Goal: Transaction & Acquisition: Purchase product/service

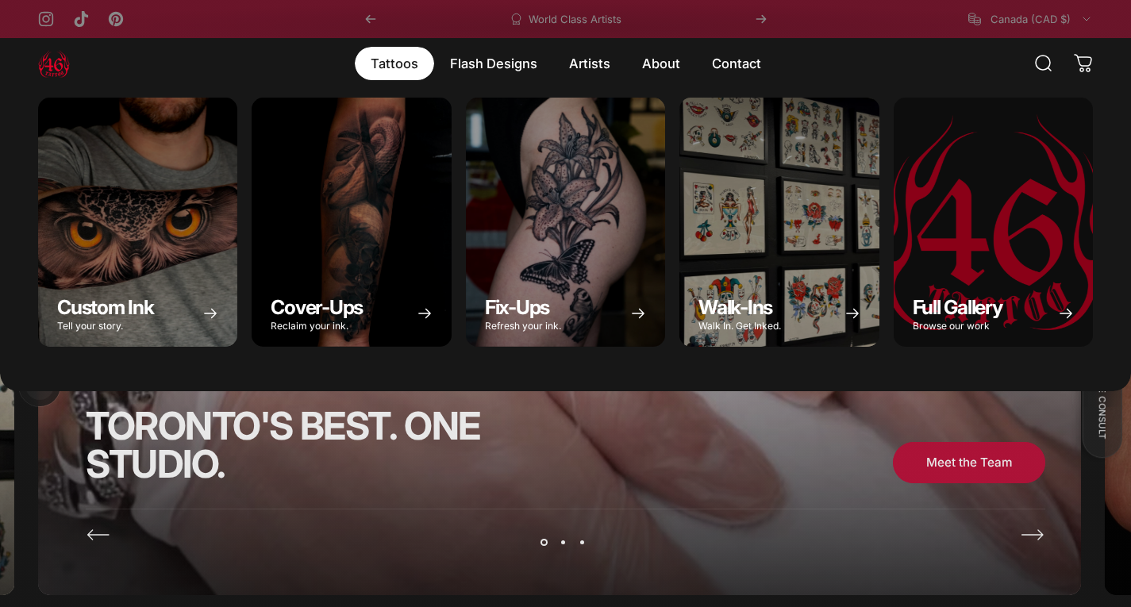
drag, startPoint x: 420, startPoint y: 65, endPoint x: 695, endPoint y: 361, distance: 404.0
click at [434, 80] on details "Tattoos Tattoos Custom Ink Tell your story. Cover-Ups Reclaim your ink. Fix-Ups…" at bounding box center [394, 63] width 79 height 33
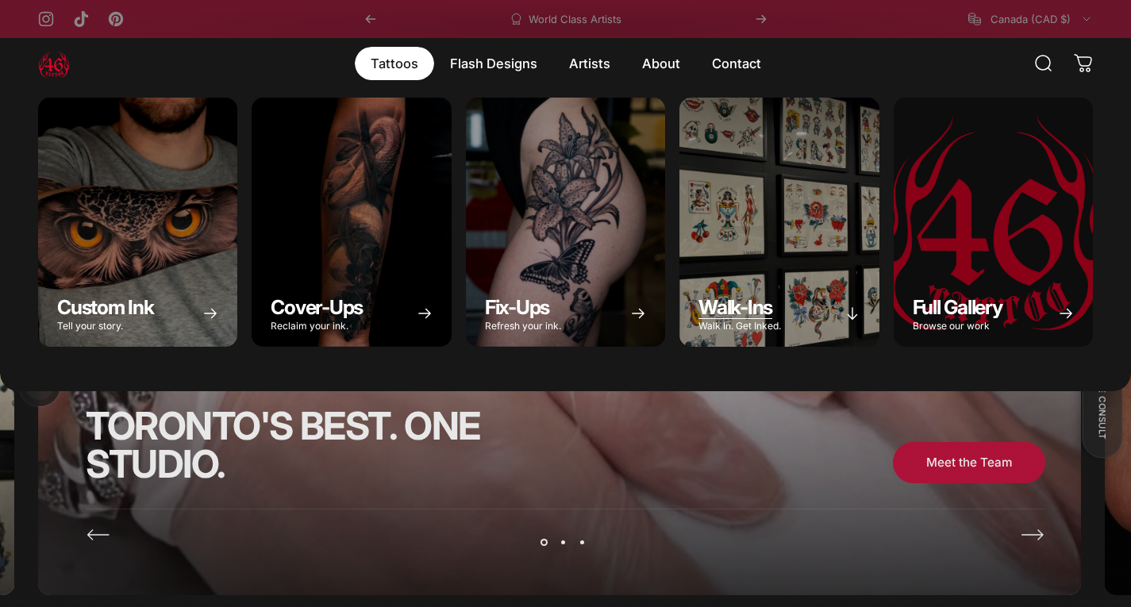
click at [714, 306] on span "Walk-Ins" at bounding box center [736, 307] width 74 height 24
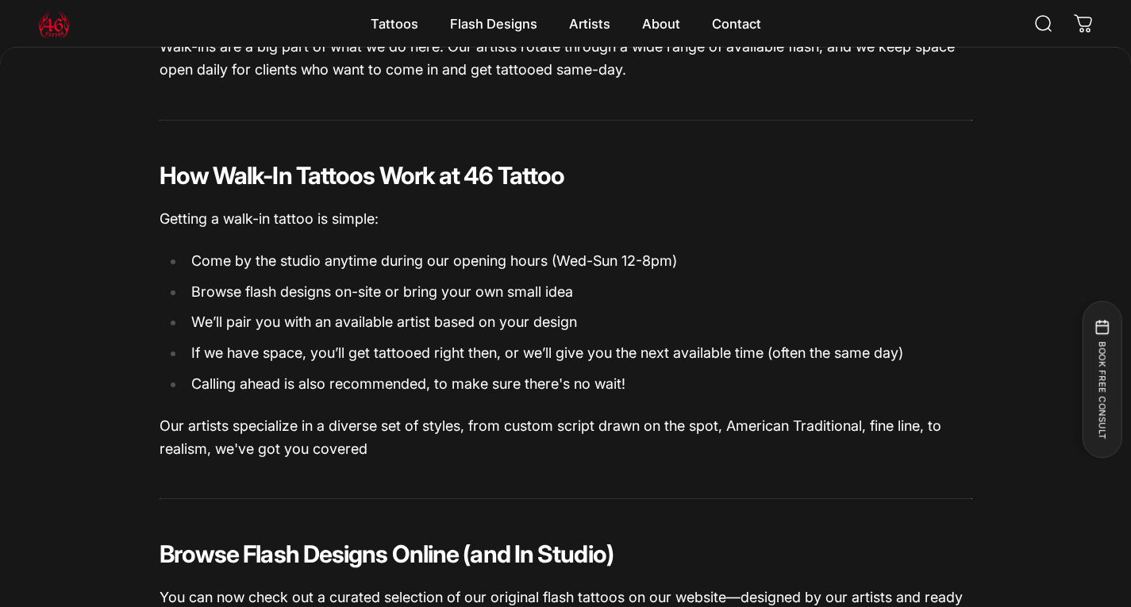
scroll to position [67, 0]
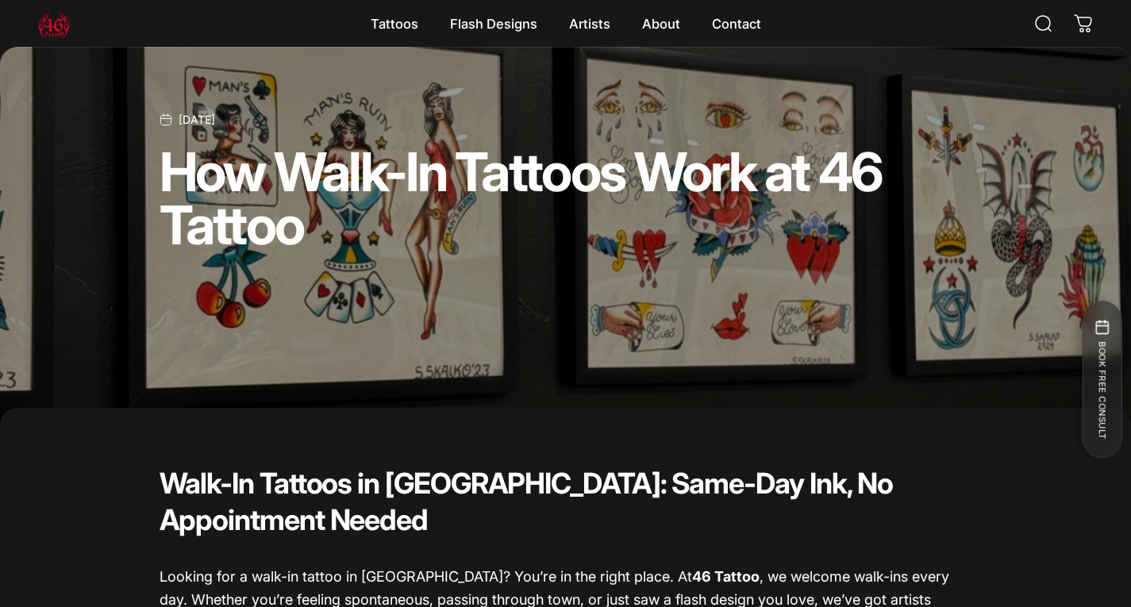
drag, startPoint x: 632, startPoint y: 291, endPoint x: 622, endPoint y: 97, distance: 194.0
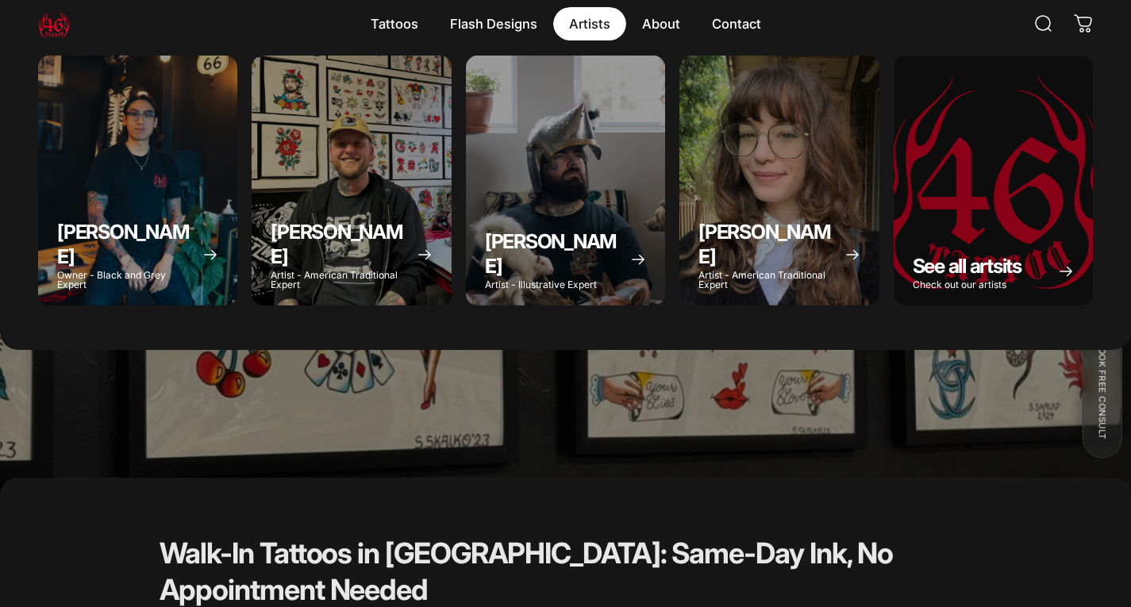
click at [621, 19] on magnet-element "Artists Artists" at bounding box center [589, 23] width 73 height 33
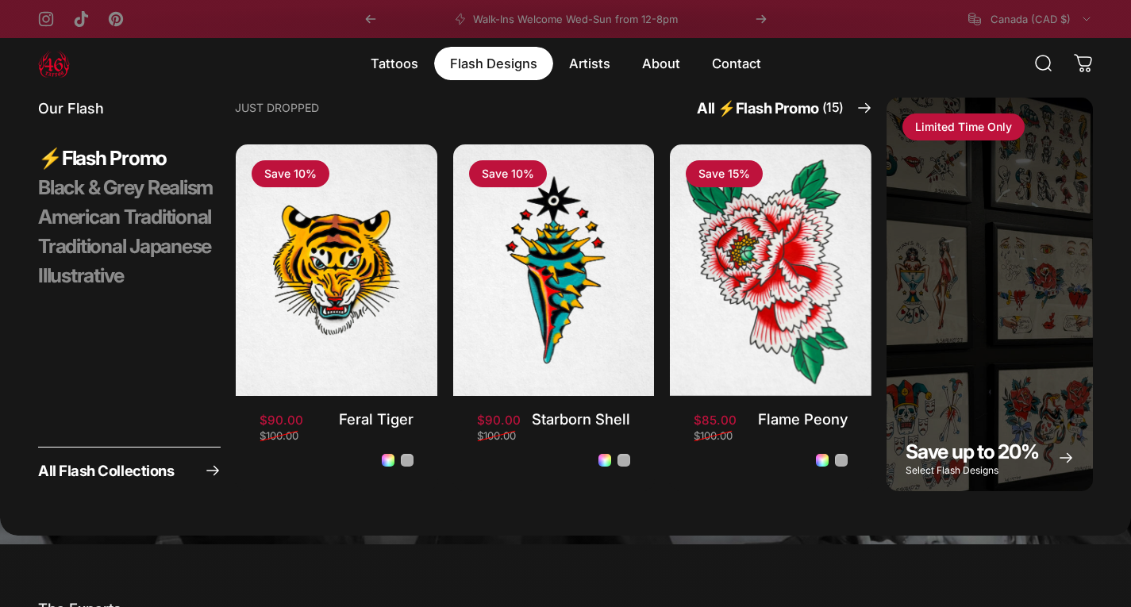
click at [453, 58] on magnet-element "Flash Designs Flash Designs" at bounding box center [493, 63] width 119 height 33
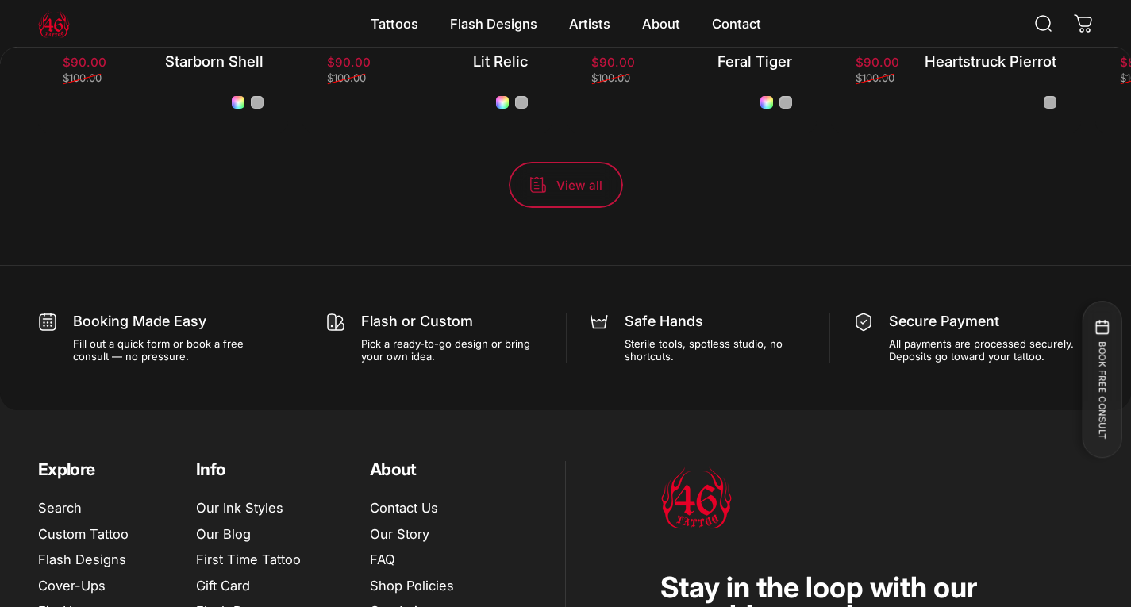
scroll to position [1505, 0]
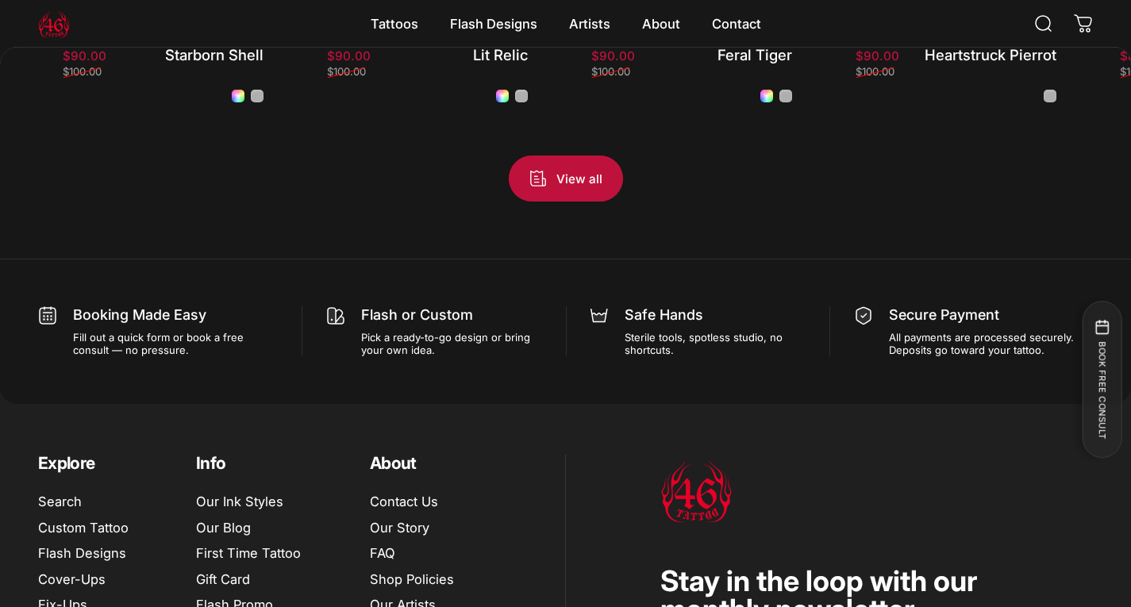
click at [583, 177] on span "View all products in the Flash Promo collection" at bounding box center [566, 179] width 172 height 92
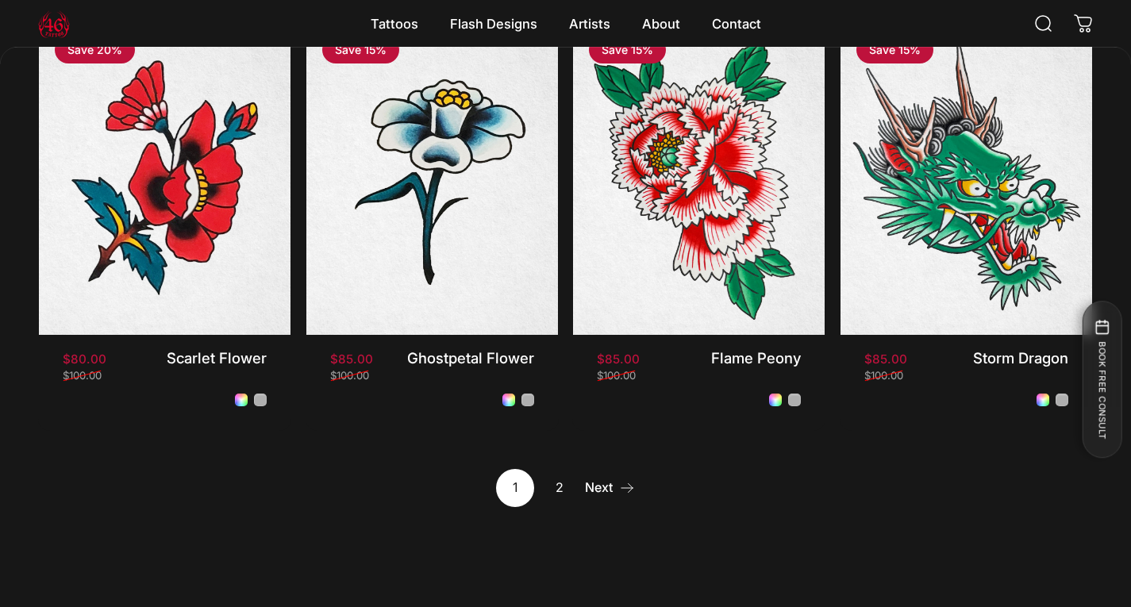
scroll to position [1266, 0]
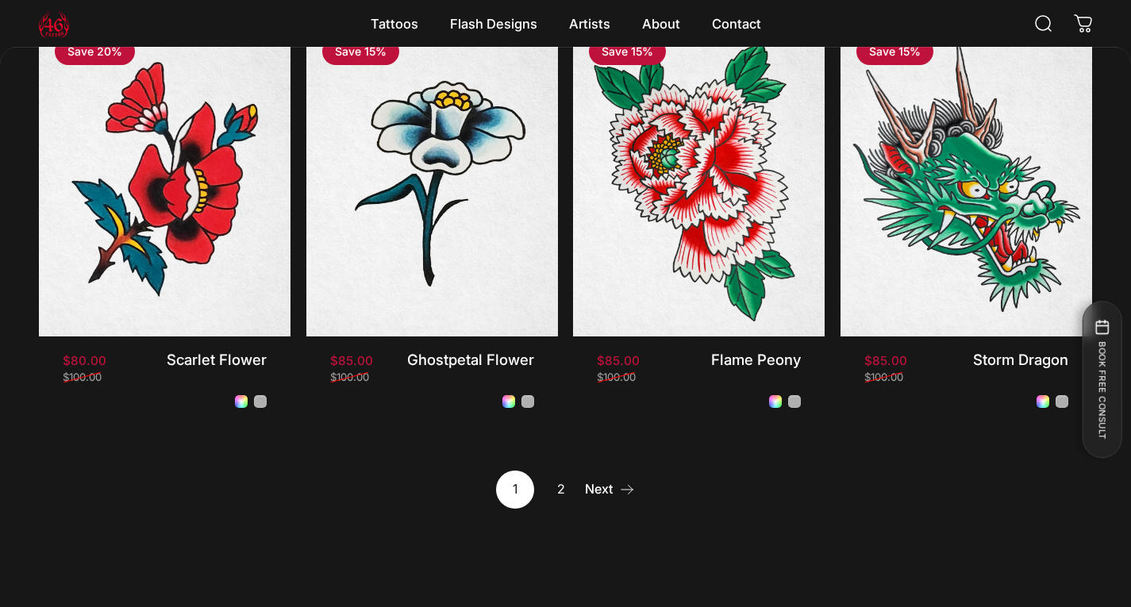
click at [565, 493] on link "2" at bounding box center [560, 490] width 38 height 38
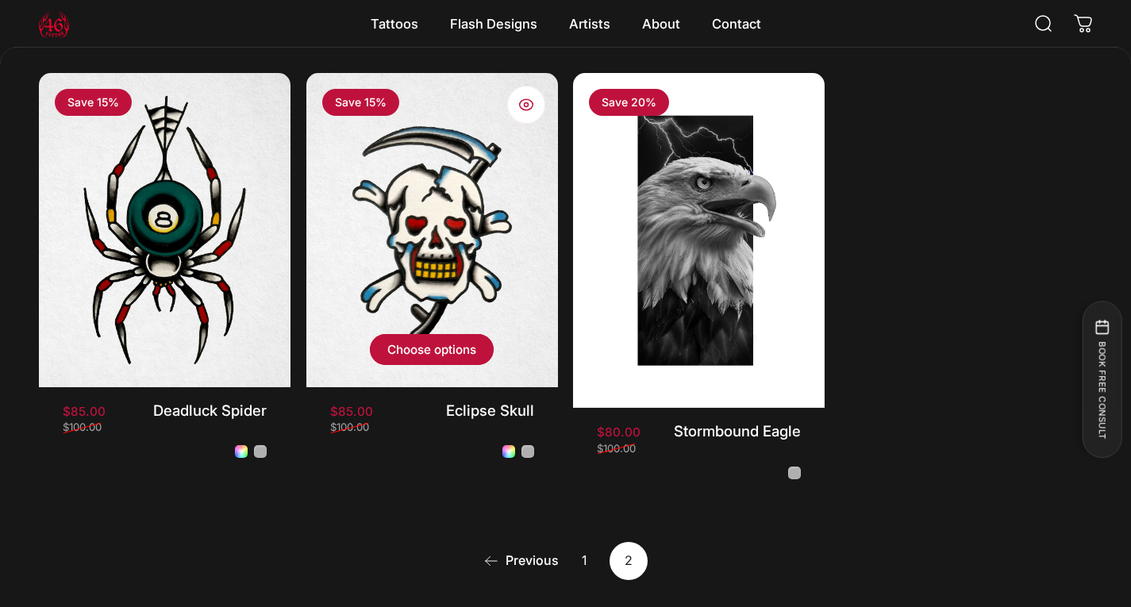
scroll to position [472, 0]
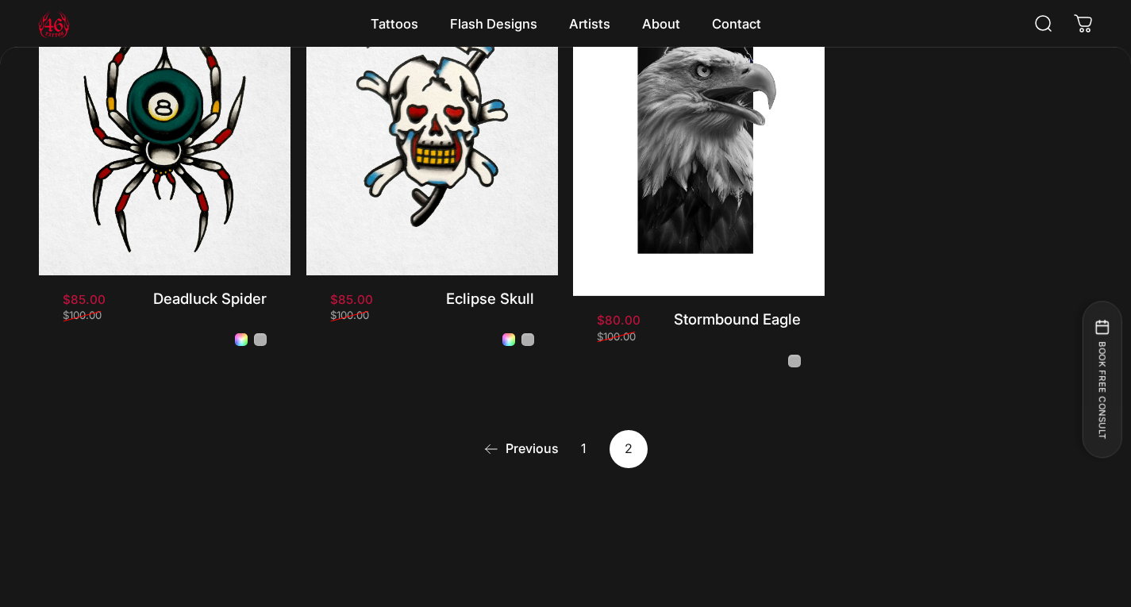
click at [580, 451] on link "1" at bounding box center [584, 449] width 38 height 38
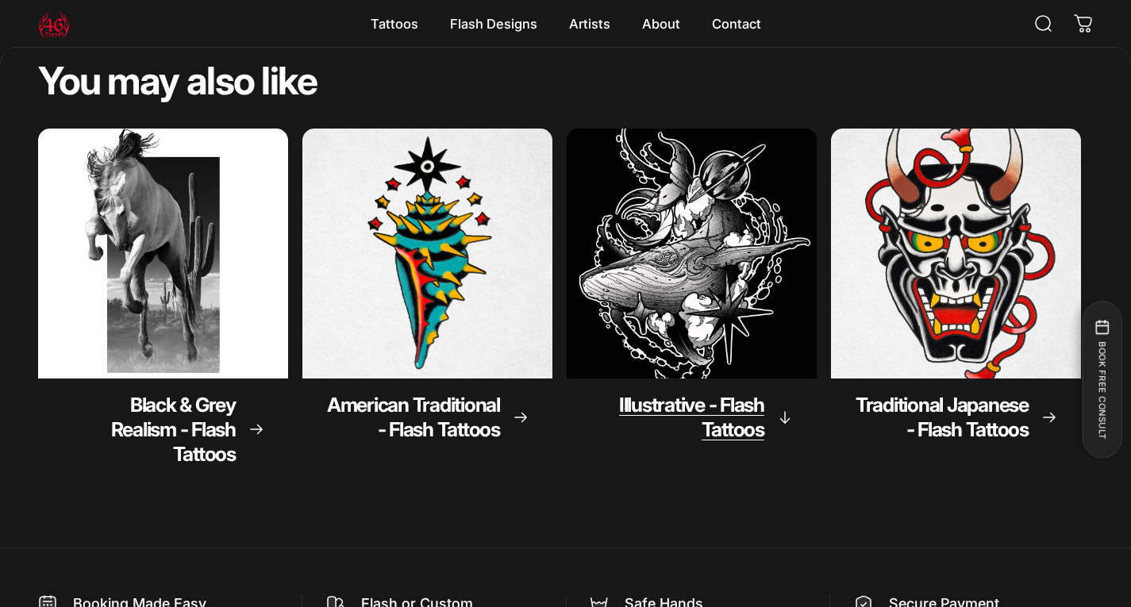
scroll to position [1902, 0]
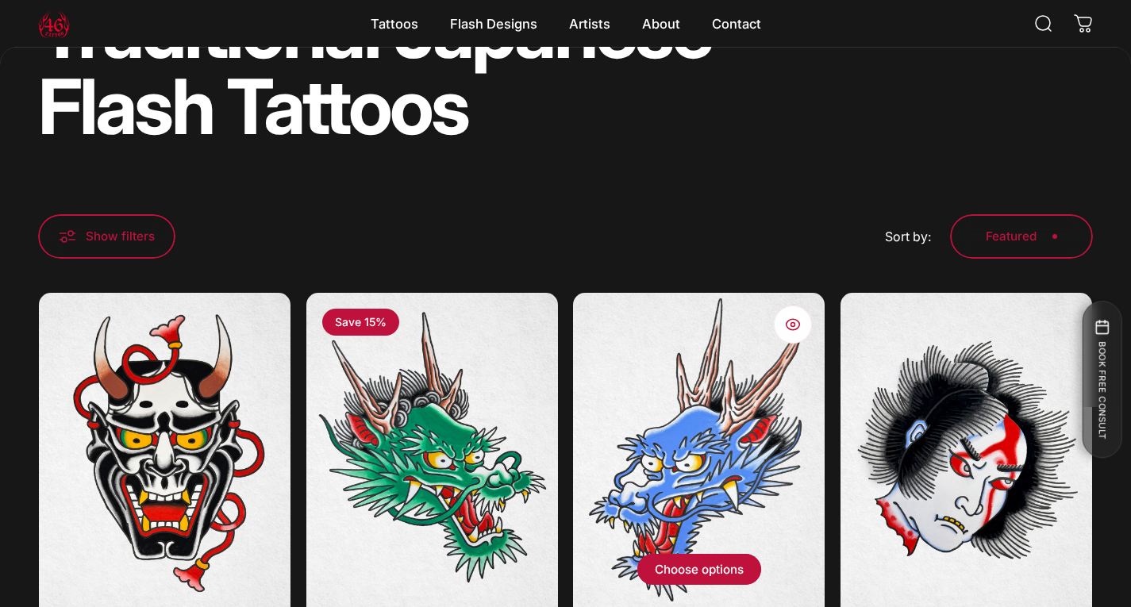
scroll to position [314, 0]
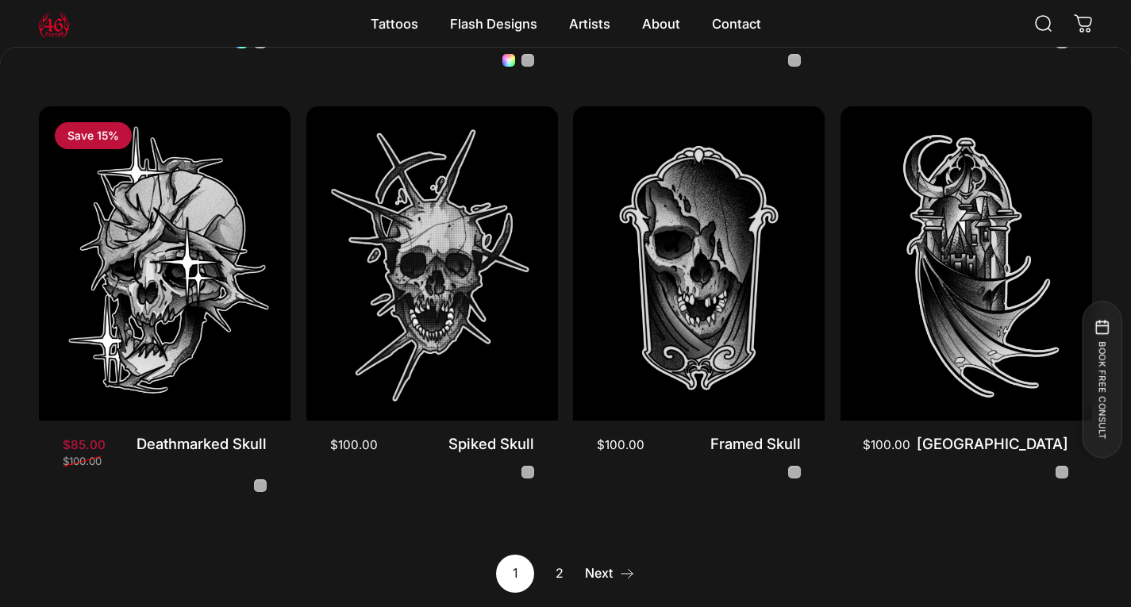
scroll to position [1505, 0]
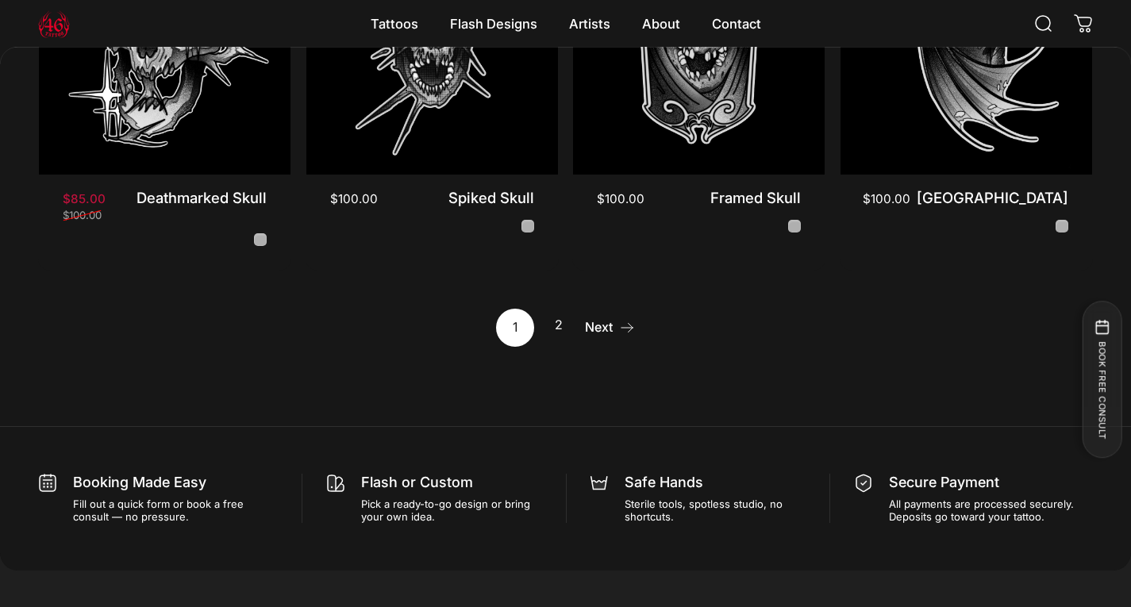
click at [555, 309] on link "2" at bounding box center [560, 328] width 38 height 38
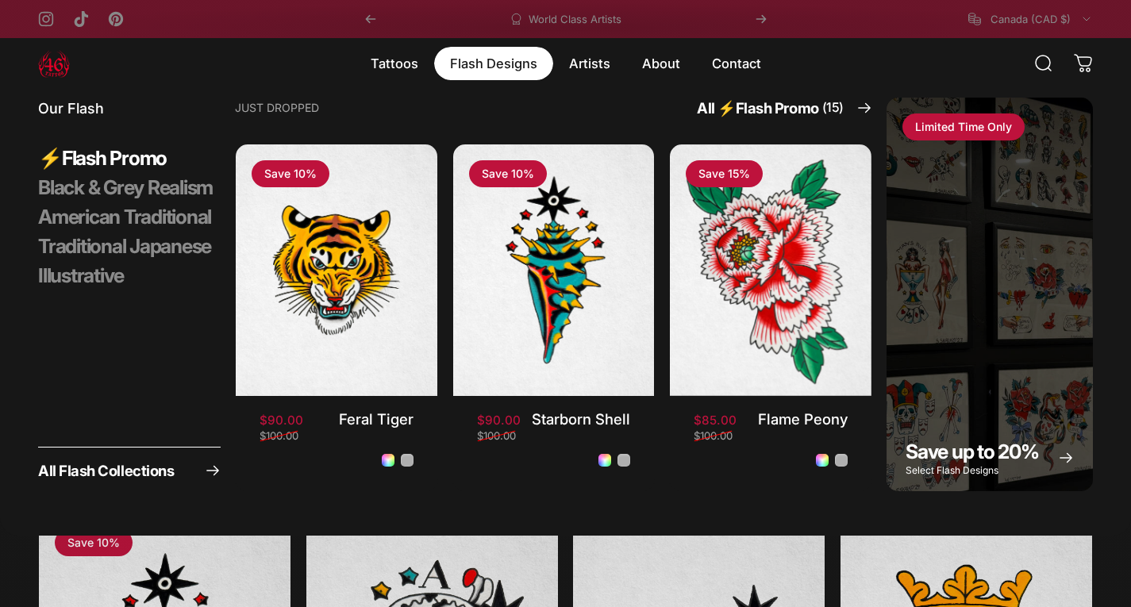
drag, startPoint x: 98, startPoint y: 279, endPoint x: 121, endPoint y: 402, distance: 125.2
click at [128, 349] on li "Our Flash ⚡️Flash Promo Black & Grey Realism American Traditional Traditional J…" at bounding box center [129, 295] width 183 height 394
click at [118, 468] on span "All Flash Collections" at bounding box center [106, 471] width 136 height 15
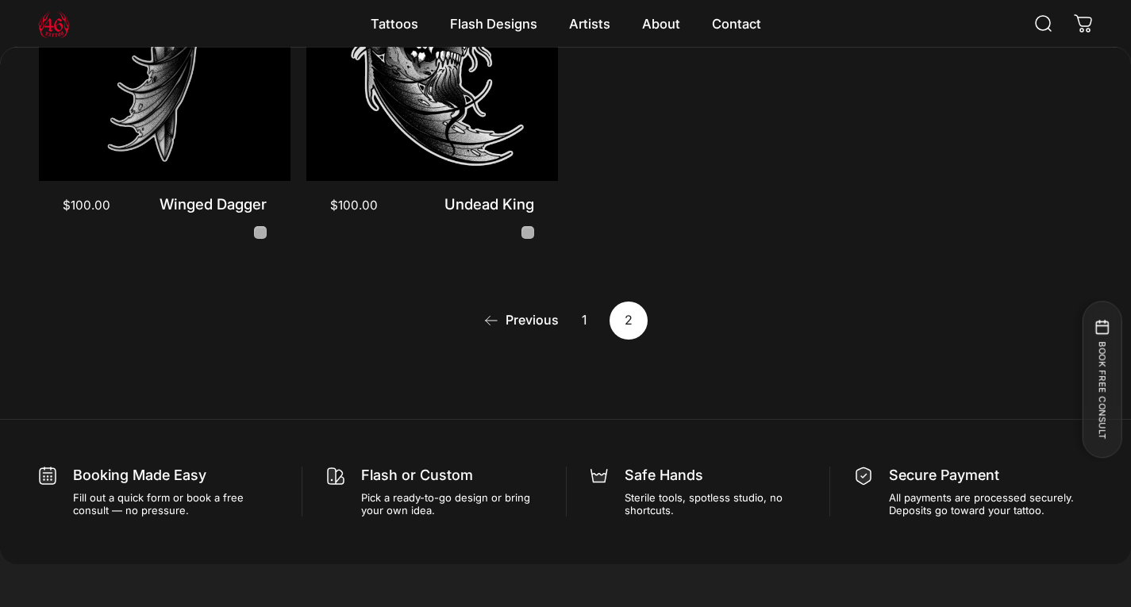
scroll to position [393, 0]
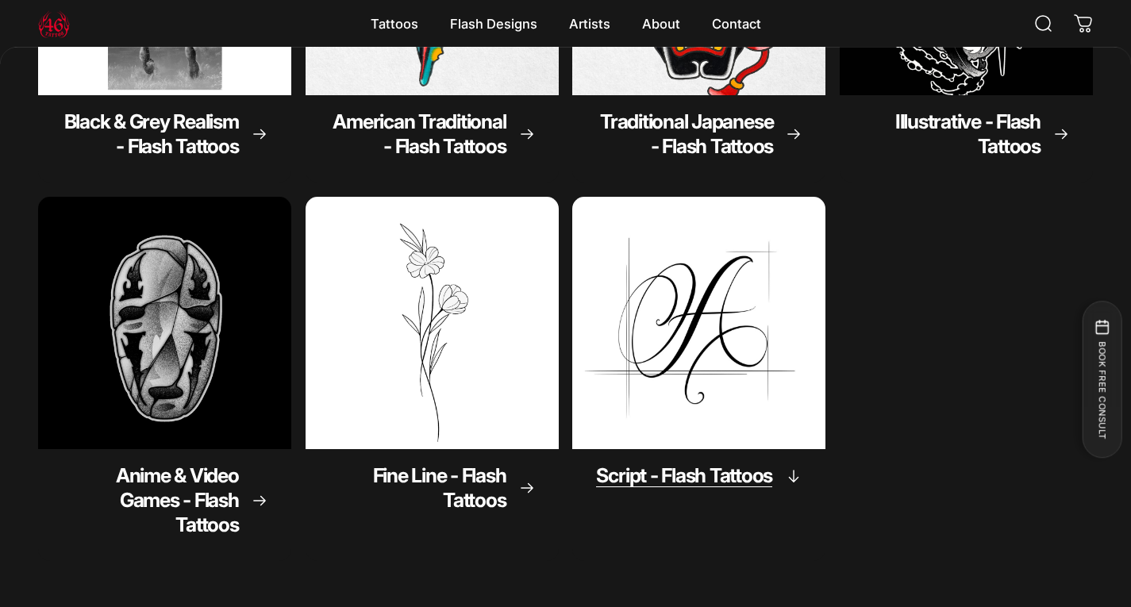
scroll to position [393, 0]
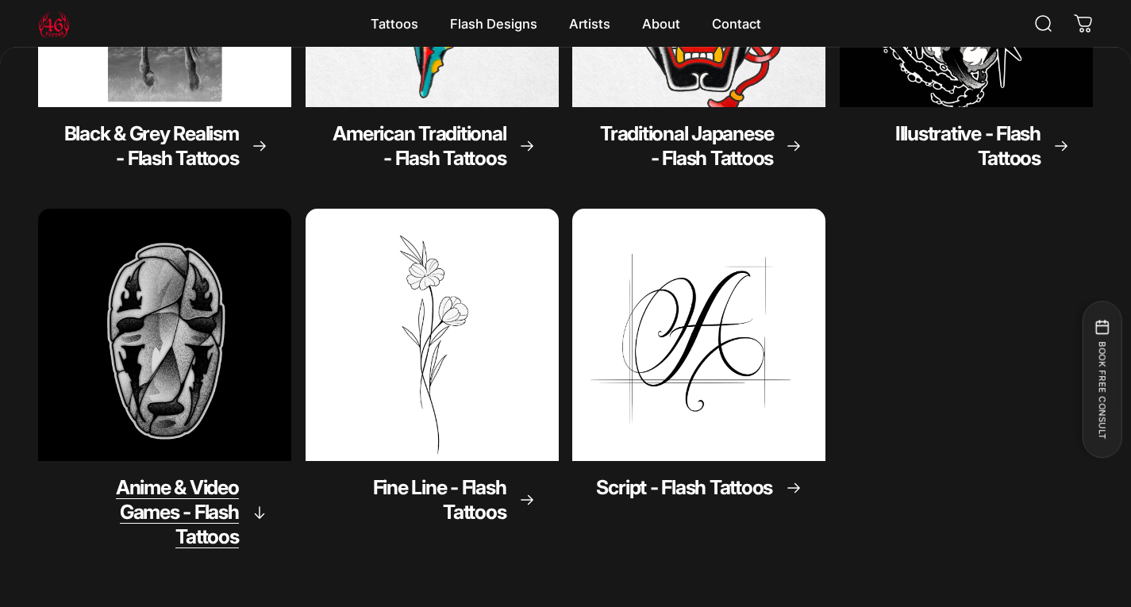
click at [197, 494] on span "Anime & Video Games - Flash Tattoos" at bounding box center [177, 512] width 123 height 73
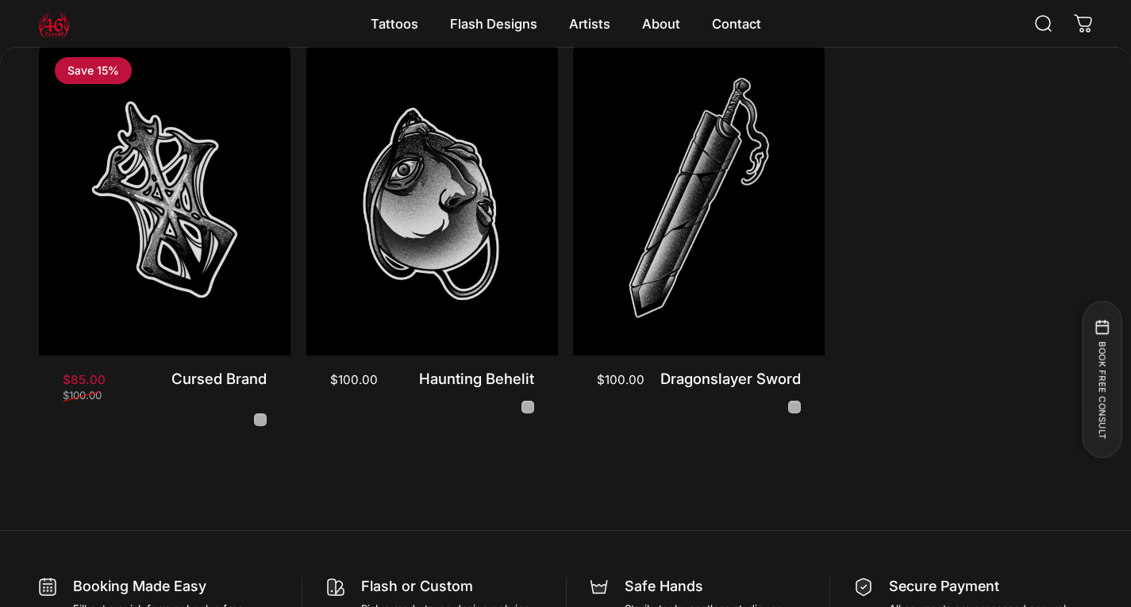
scroll to position [945, 0]
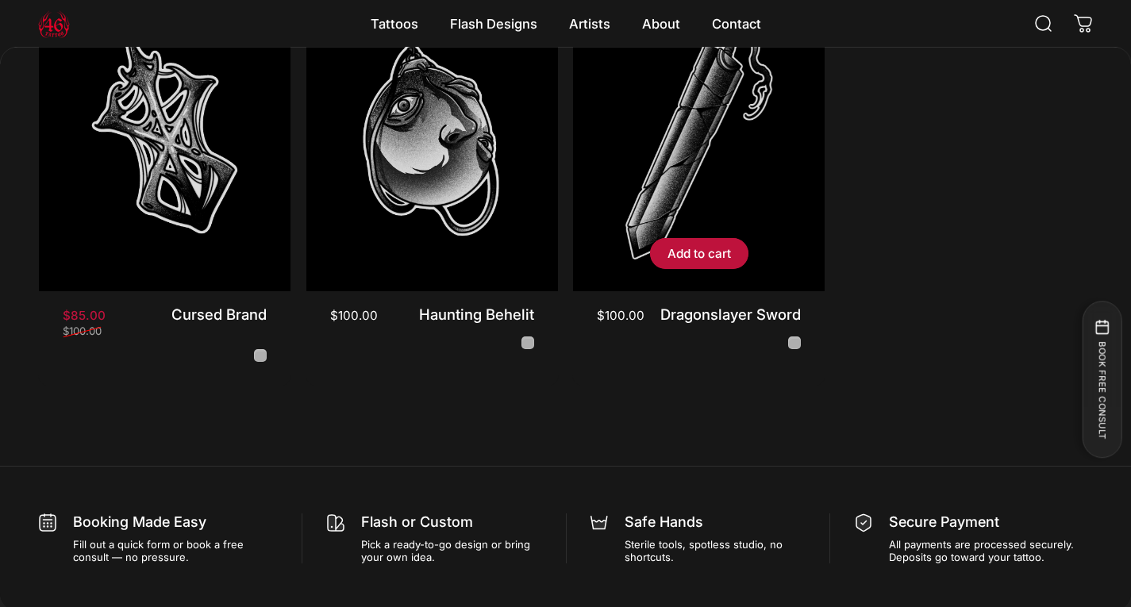
click at [788, 184] on img "Dragonslayer Sword" at bounding box center [700, 134] width 264 height 330
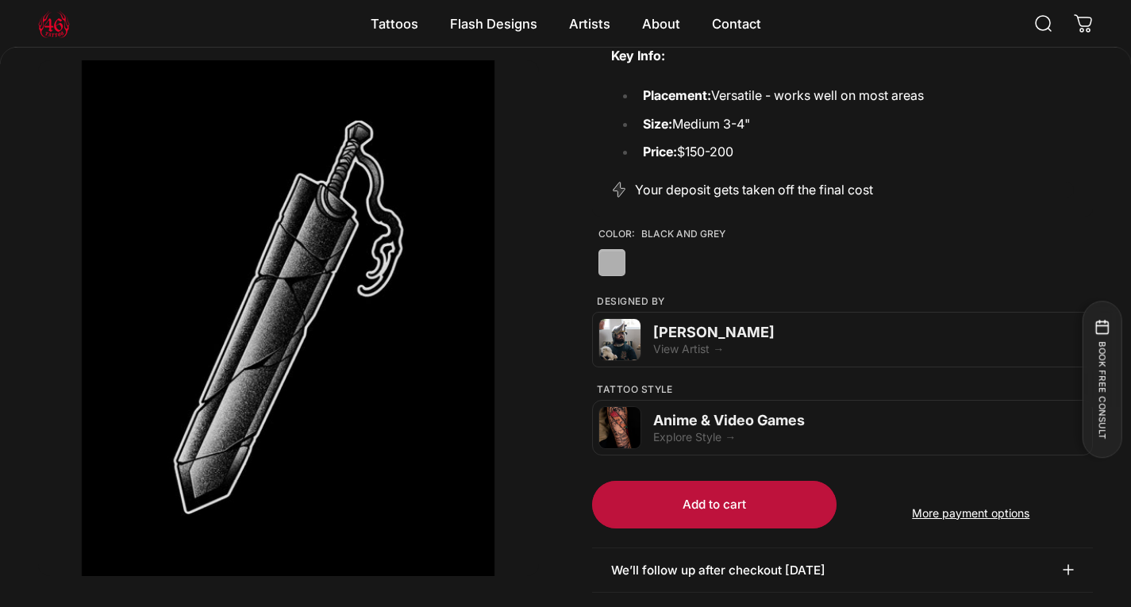
scroll to position [314, 0]
click at [721, 431] on div "Explore Style →" at bounding box center [869, 437] width 433 height 13
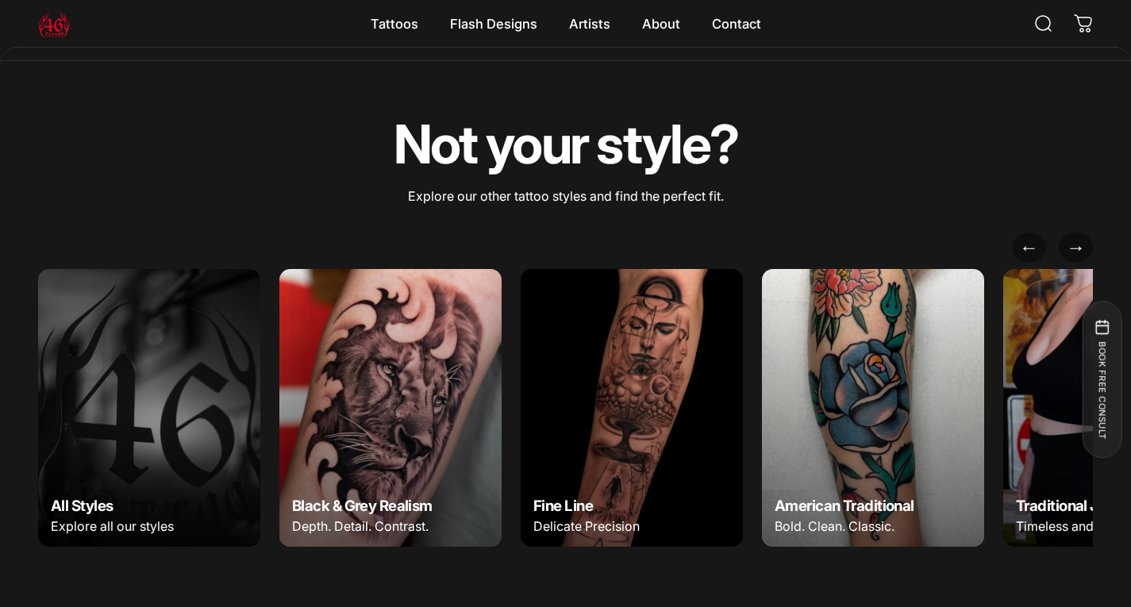
scroll to position [5637, 0]
